Goal: Browse casually: Explore the website without a specific task or goal

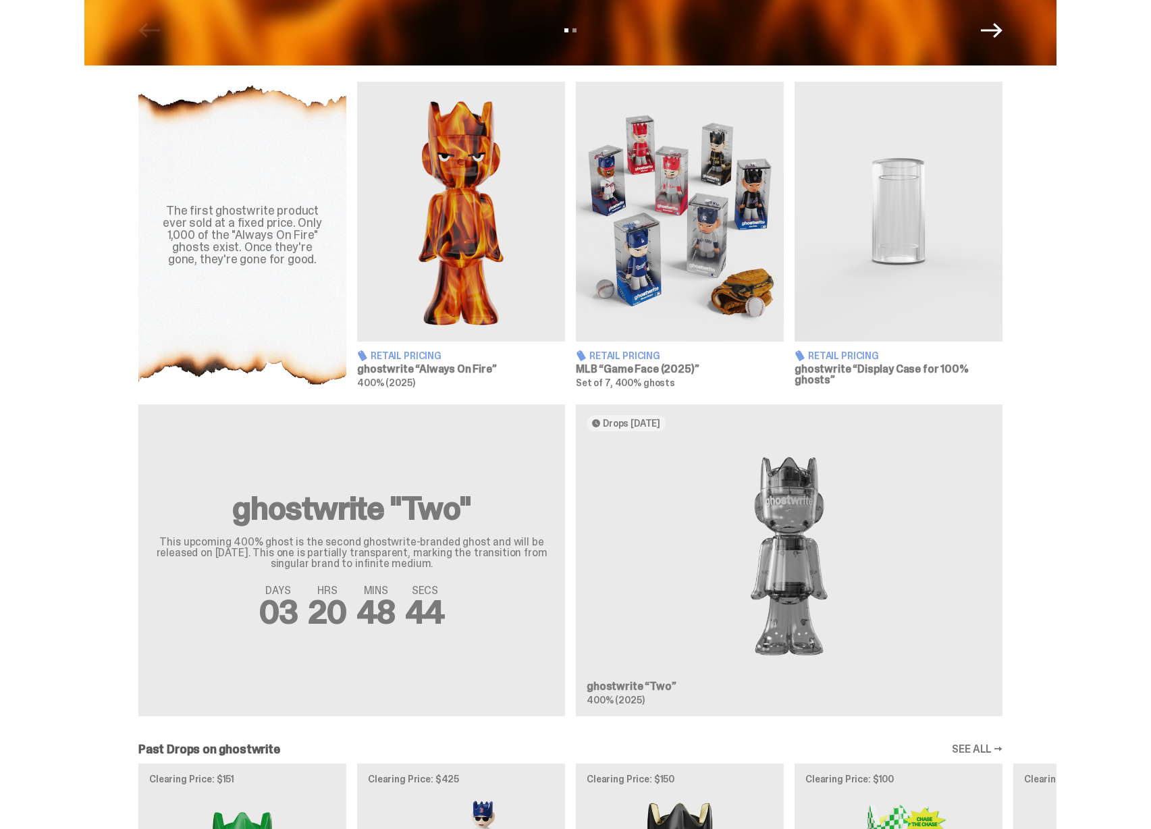
scroll to position [471, 0]
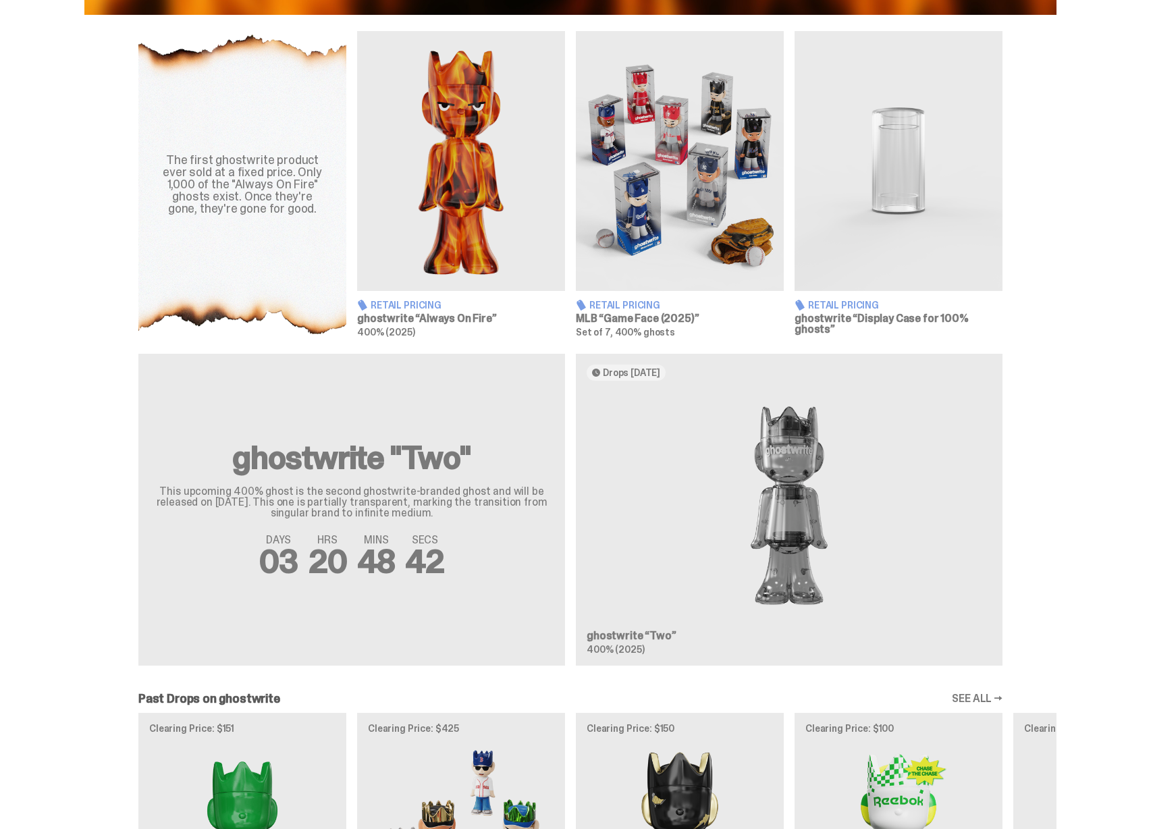
click at [676, 475] on div "ghostwrite "Two" This upcoming 400% ghost is the second ghostwrite-branded ghos…" at bounding box center [570, 515] width 972 height 323
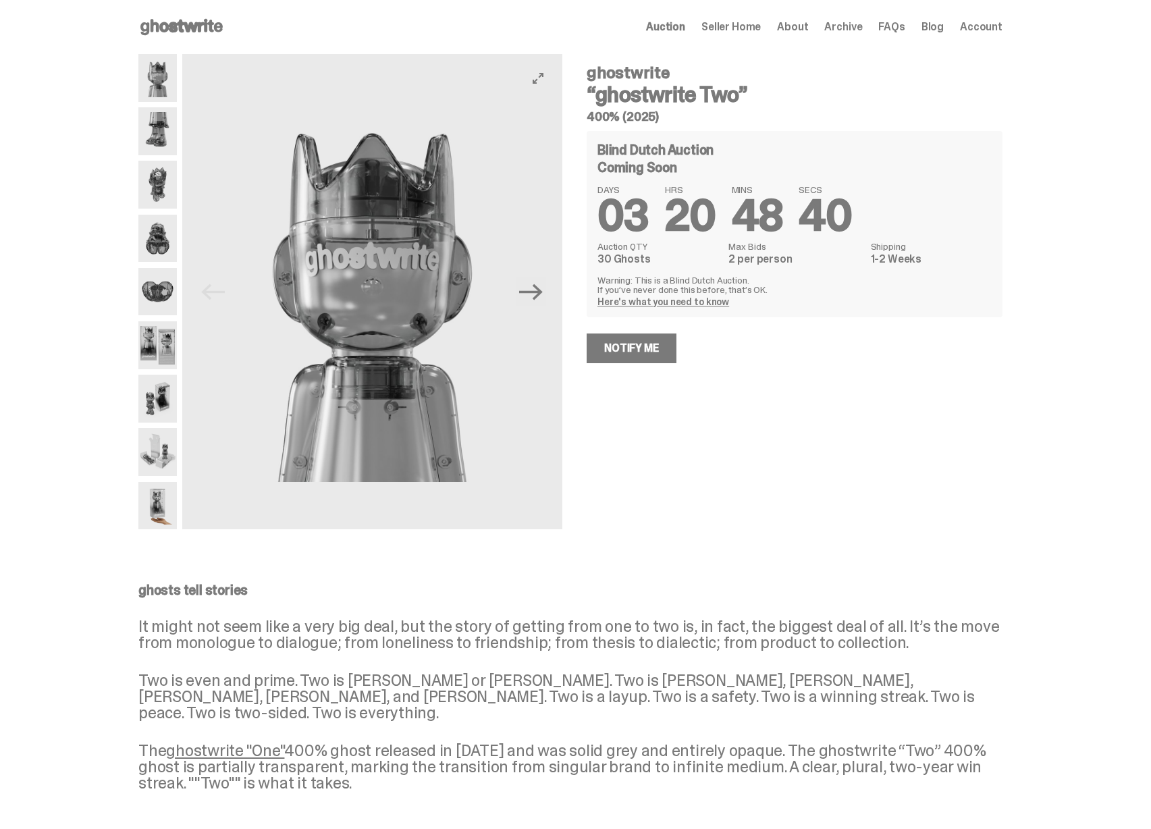
click at [346, 393] on img at bounding box center [372, 291] width 380 height 475
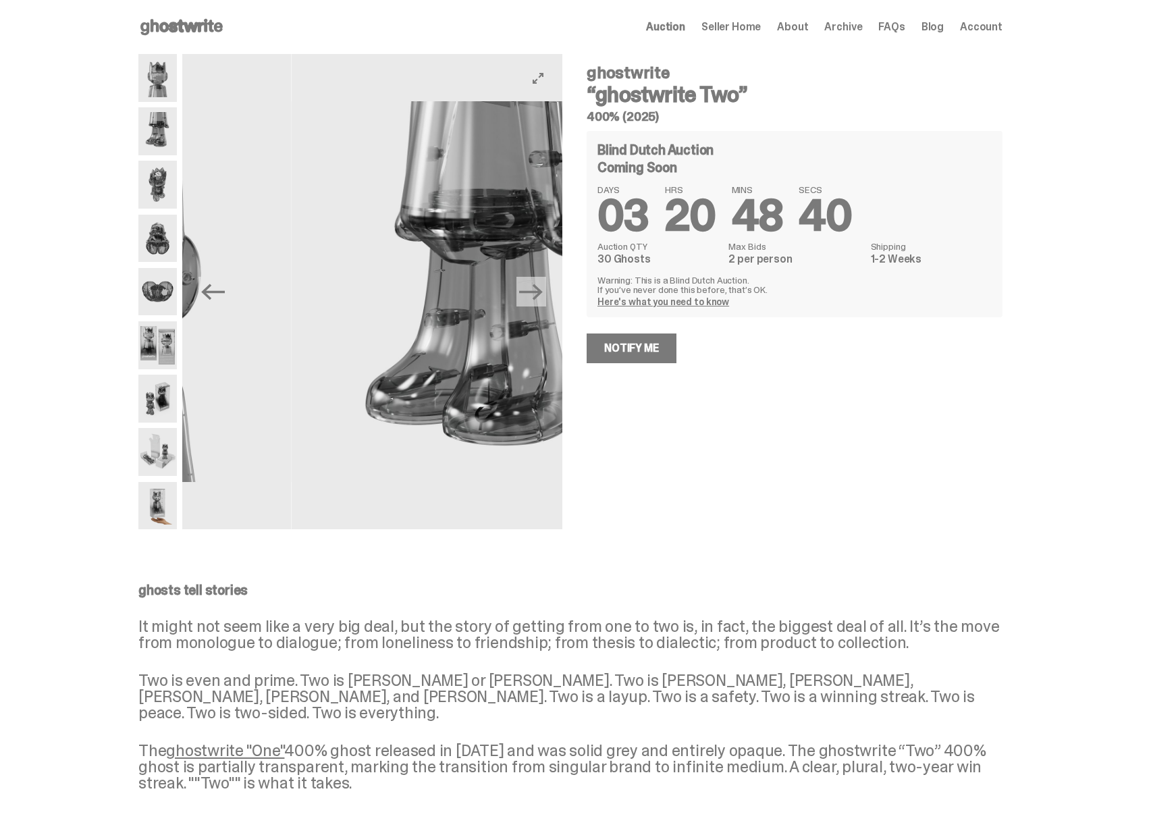
click at [324, 383] on img at bounding box center [481, 291] width 380 height 475
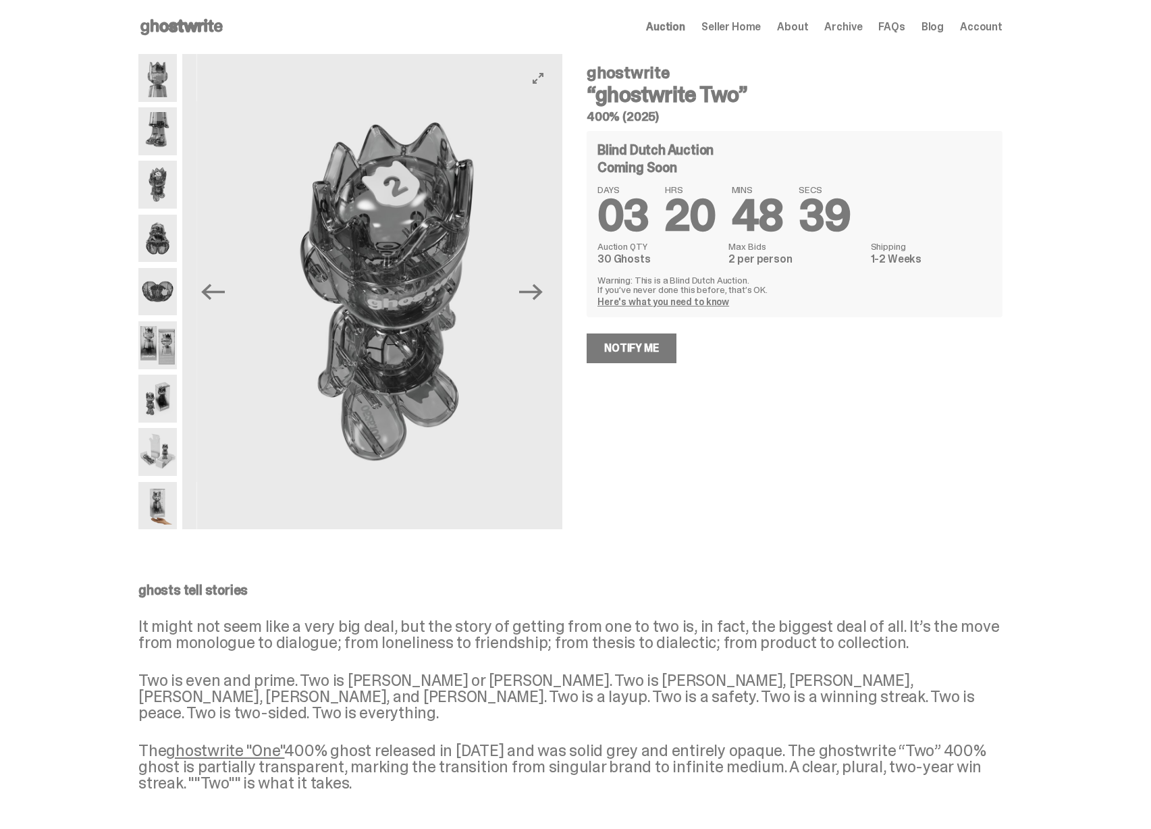
click at [328, 383] on img at bounding box center [386, 291] width 380 height 475
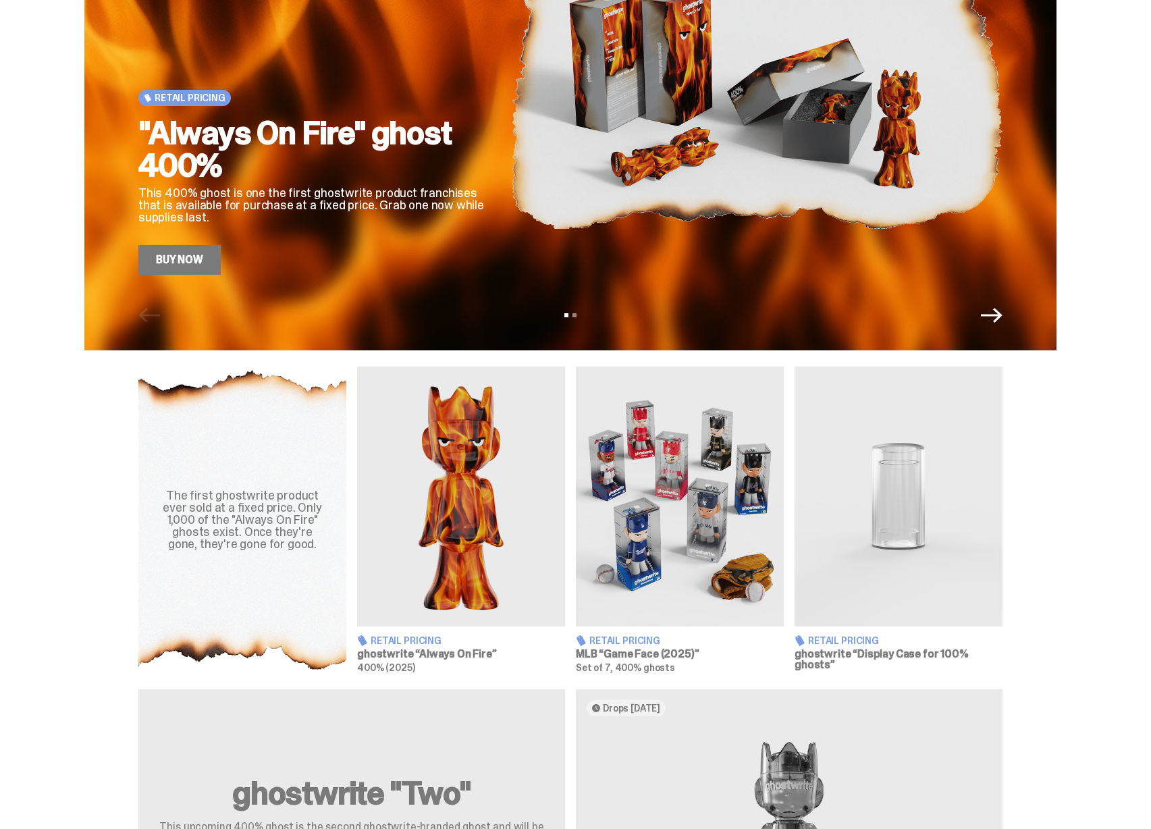
scroll to position [132, 0]
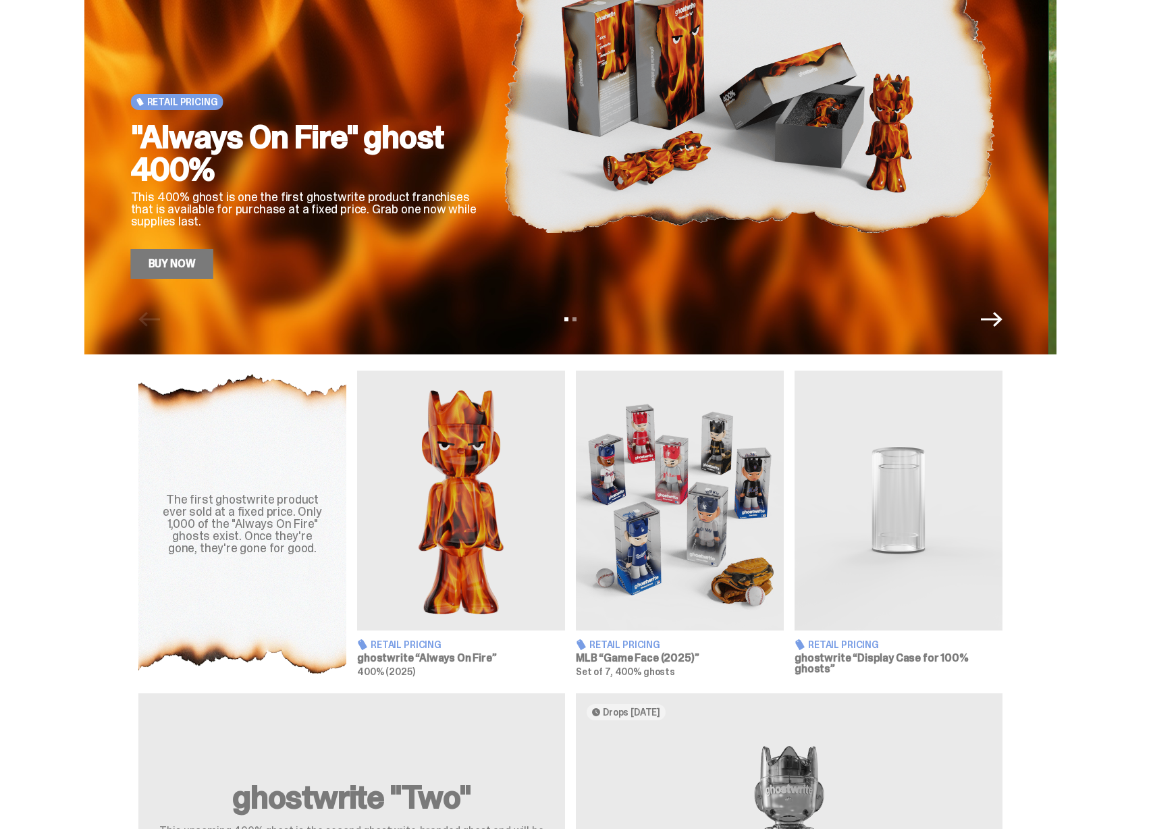
click at [428, 324] on div "Retail Pricing "Always On Fire" ghost 400% This 400% ghost is one the first gho…" at bounding box center [570, 111] width 972 height 486
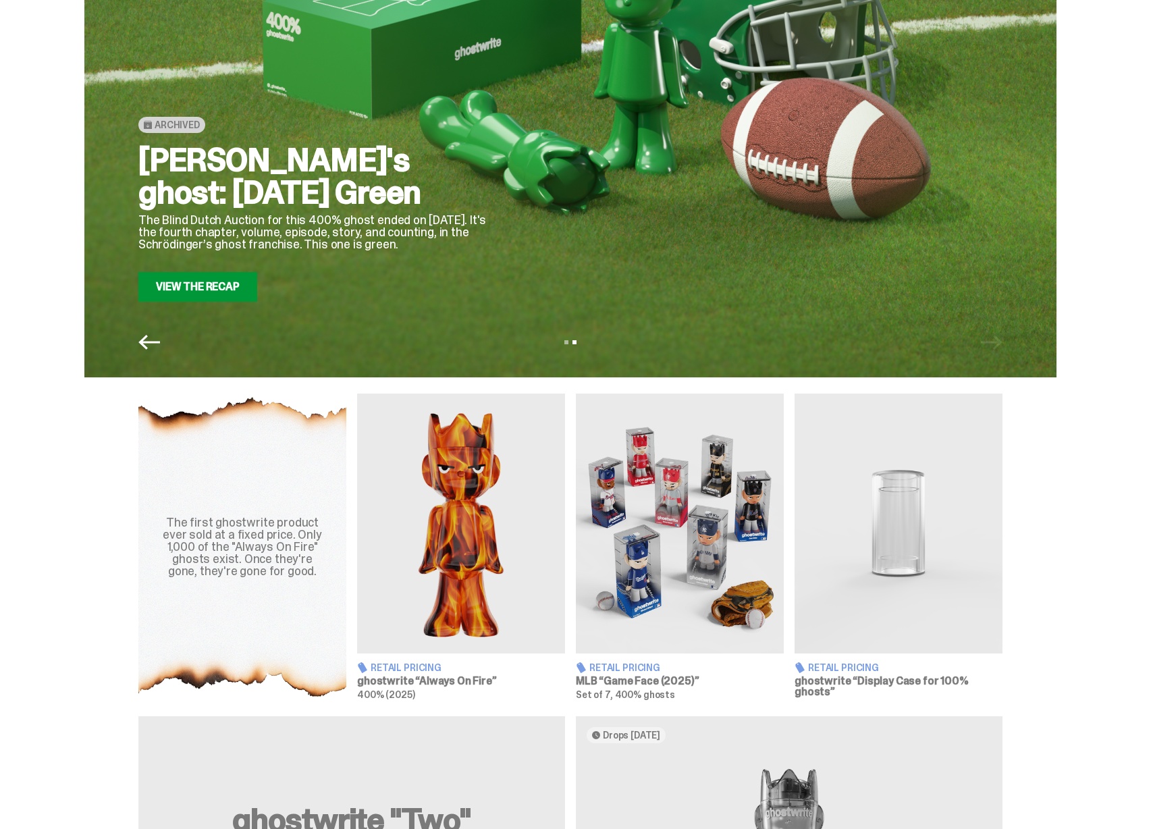
scroll to position [106, 0]
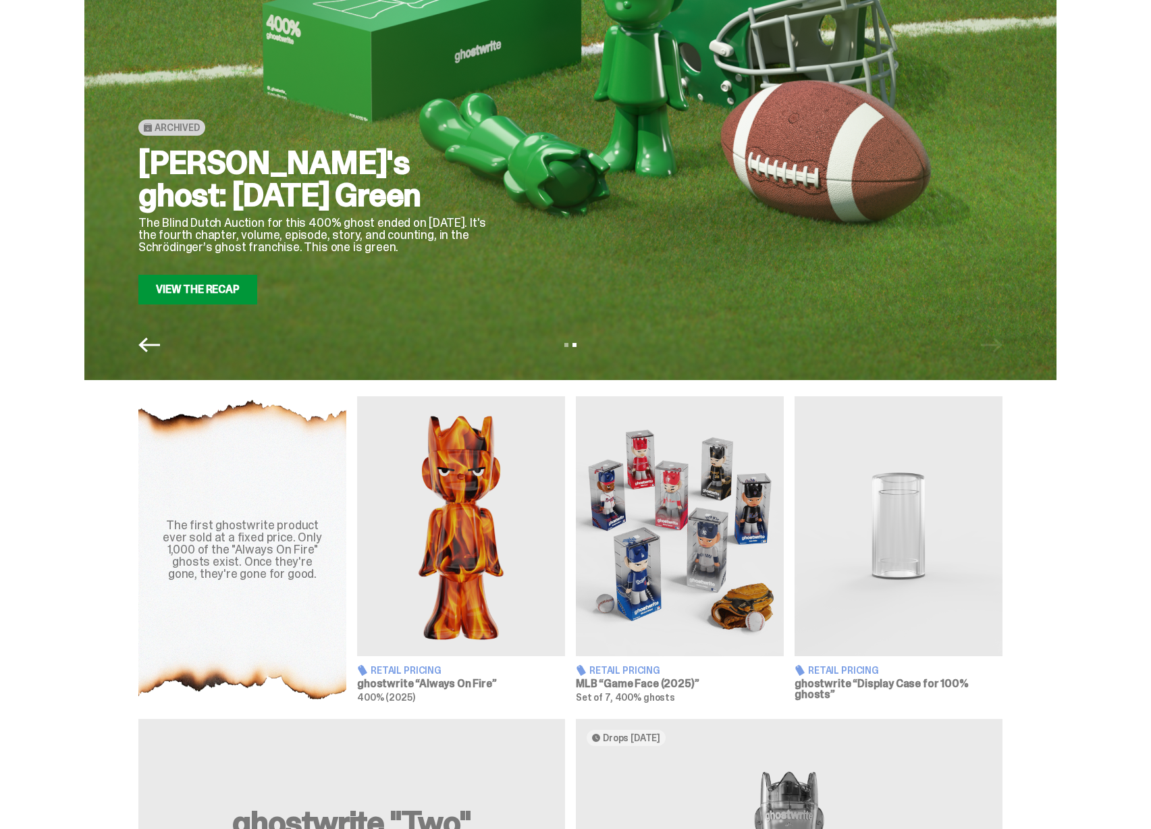
click at [241, 300] on link "View the Recap" at bounding box center [197, 290] width 119 height 30
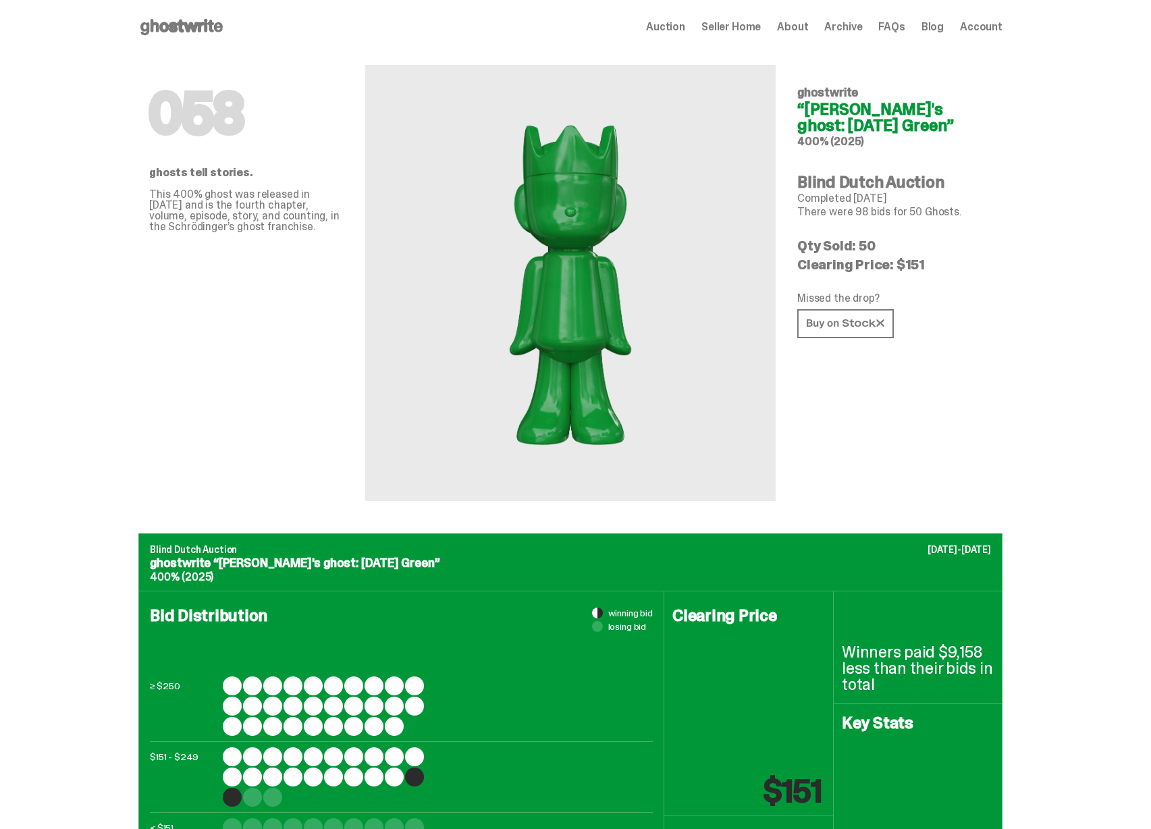
click at [685, 27] on span "Auction" at bounding box center [665, 27] width 39 height 11
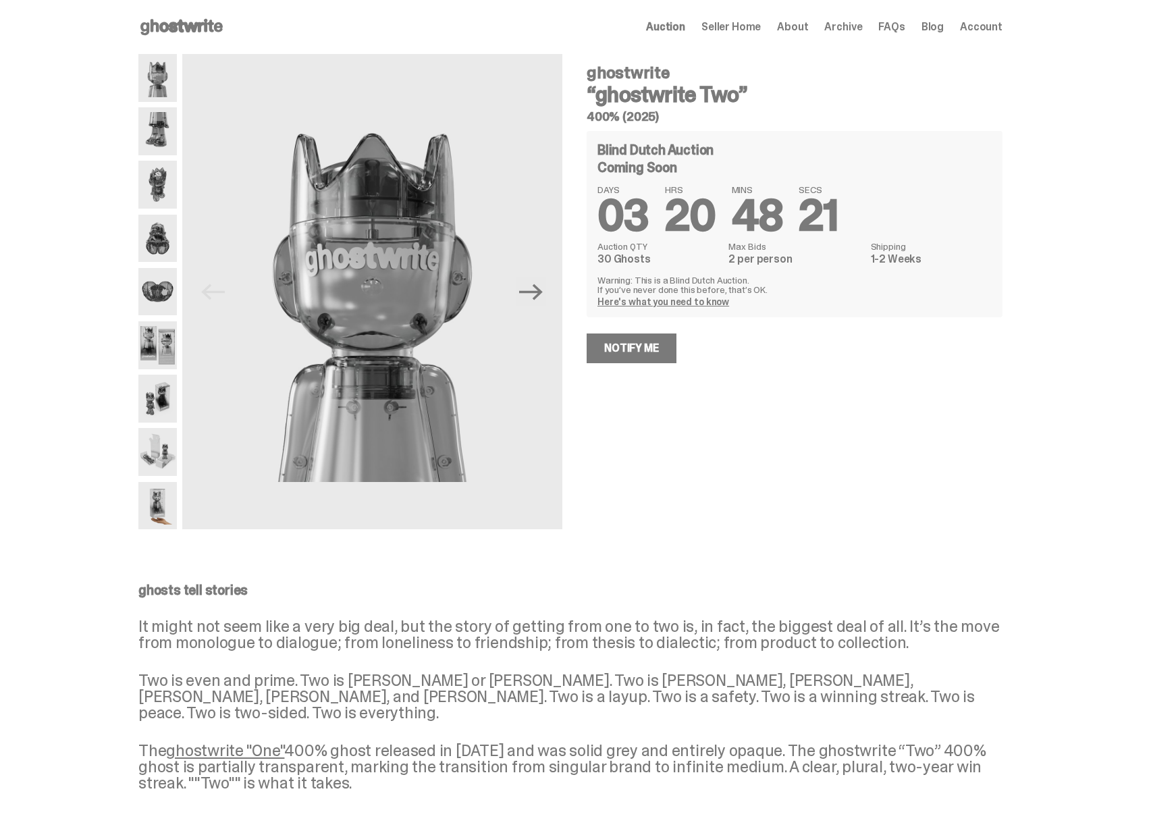
click at [694, 264] on dd "30 Ghosts" at bounding box center [658, 259] width 123 height 11
drag, startPoint x: 694, startPoint y: 264, endPoint x: 613, endPoint y: 259, distance: 81.1
click at [613, 259] on dd "30 Ghosts" at bounding box center [658, 259] width 123 height 11
drag, startPoint x: 613, startPoint y: 259, endPoint x: 641, endPoint y: 258, distance: 27.7
click at [641, 258] on dd "30 Ghosts" at bounding box center [658, 259] width 123 height 11
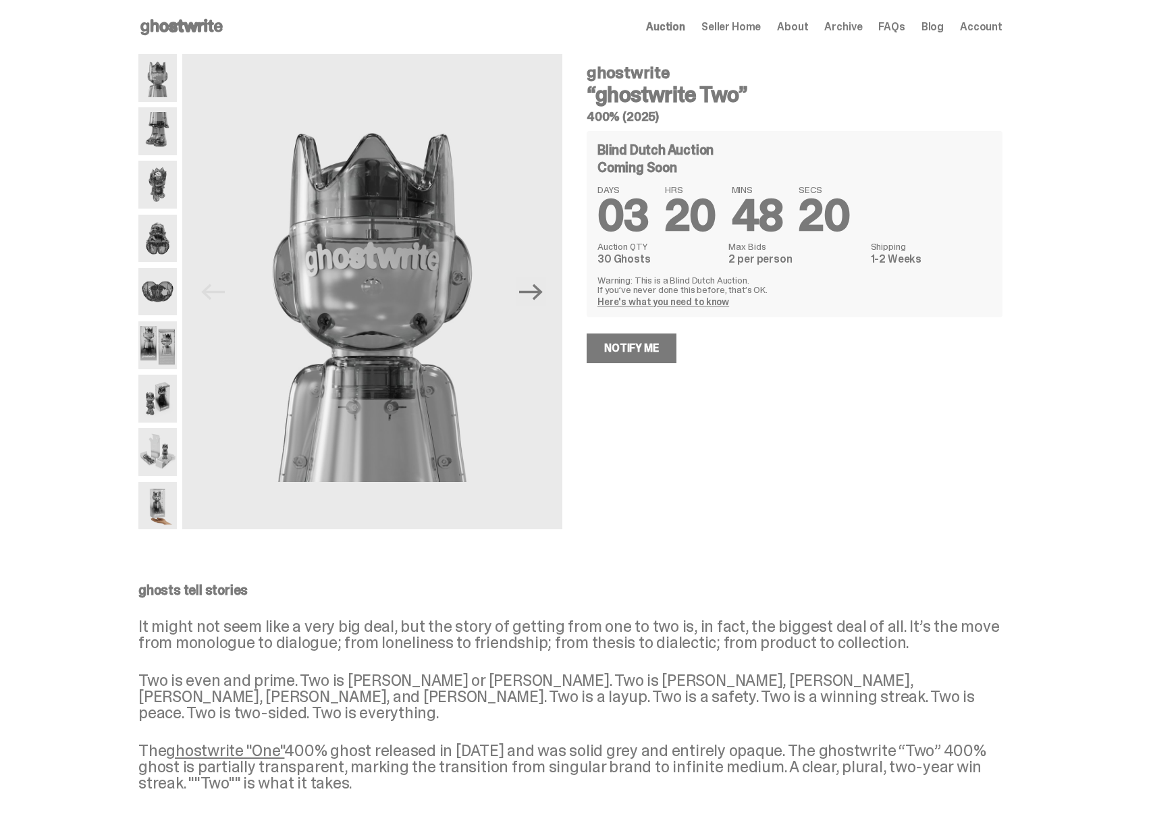
click at [641, 258] on dd "30 Ghosts" at bounding box center [658, 259] width 123 height 11
